Goal: Information Seeking & Learning: Learn about a topic

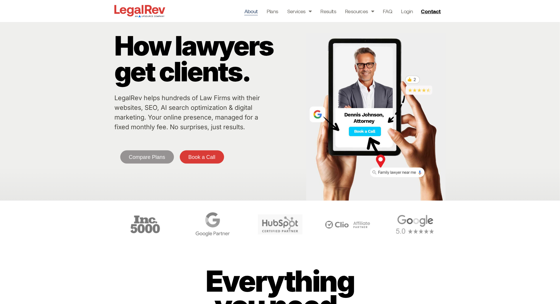
click at [253, 10] on link "About" at bounding box center [251, 11] width 14 height 8
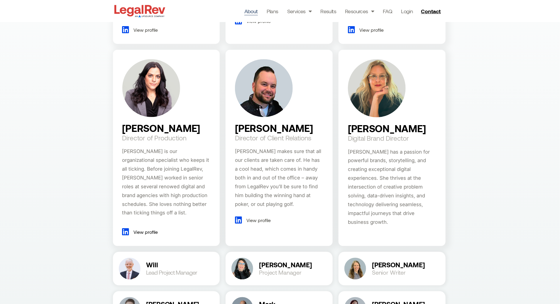
click at [347, 129] on div "[PERSON_NAME] Digital Brand Director [PERSON_NAME] has a passion for powerful b…" at bounding box center [392, 148] width 107 height 196
drag, startPoint x: 349, startPoint y: 129, endPoint x: 420, endPoint y: 127, distance: 71.3
click at [420, 127] on div "[PERSON_NAME] Digital Brand Director [PERSON_NAME] has a passion for powerful b…" at bounding box center [392, 148] width 107 height 196
copy h2 "[PERSON_NAME]"
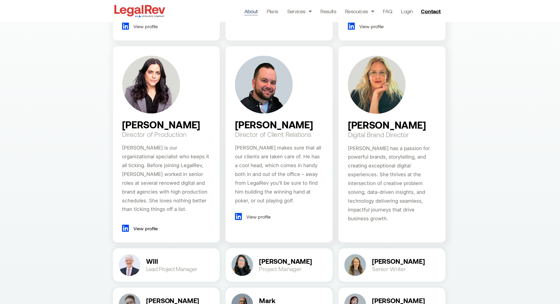
scroll to position [551, 0]
